Goal: Information Seeking & Learning: Learn about a topic

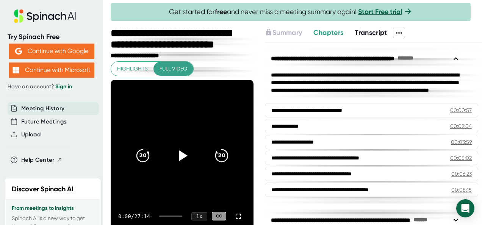
click at [362, 31] on span "Transcript" at bounding box center [371, 32] width 33 height 8
